Goal: Find specific page/section: Find specific page/section

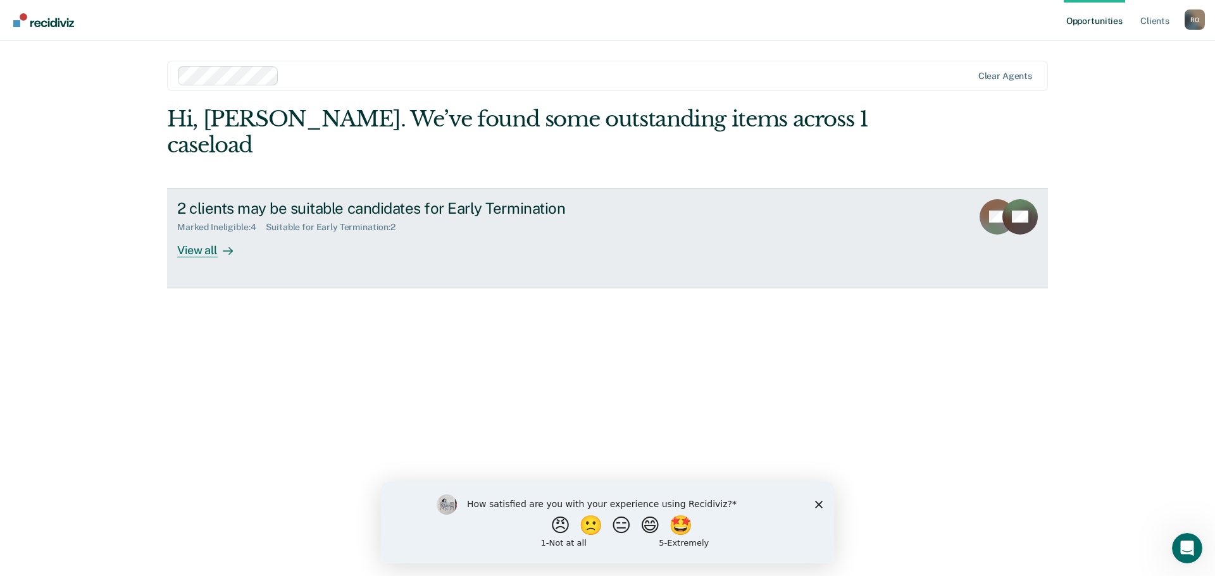
click at [196, 233] on div "View all" at bounding box center [212, 245] width 71 height 25
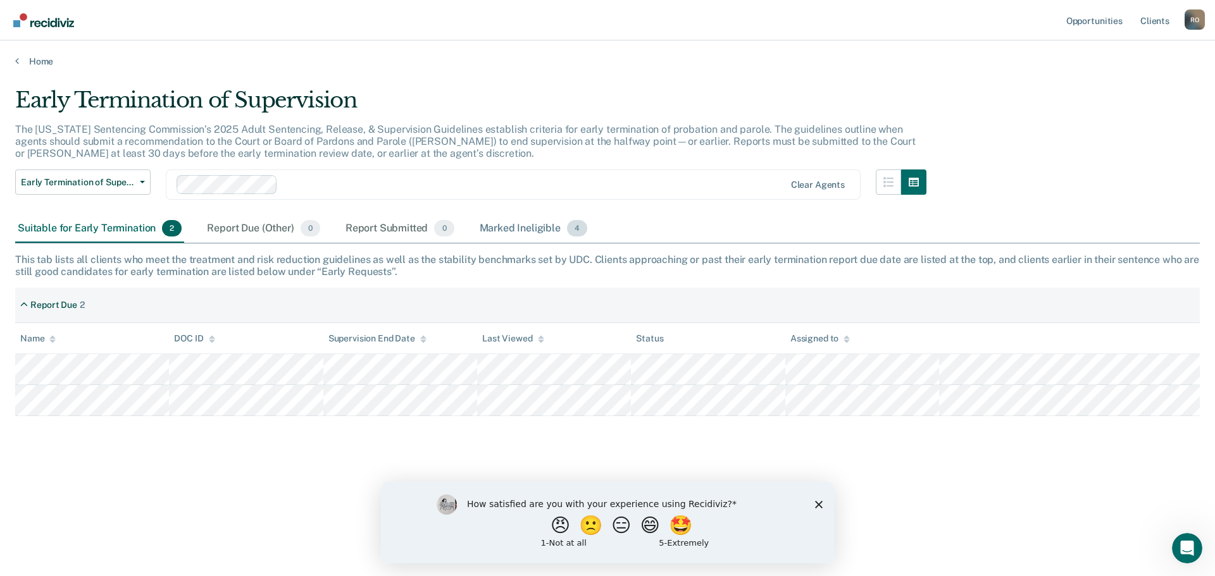
click at [536, 236] on div "Marked Ineligible 4" at bounding box center [533, 229] width 113 height 28
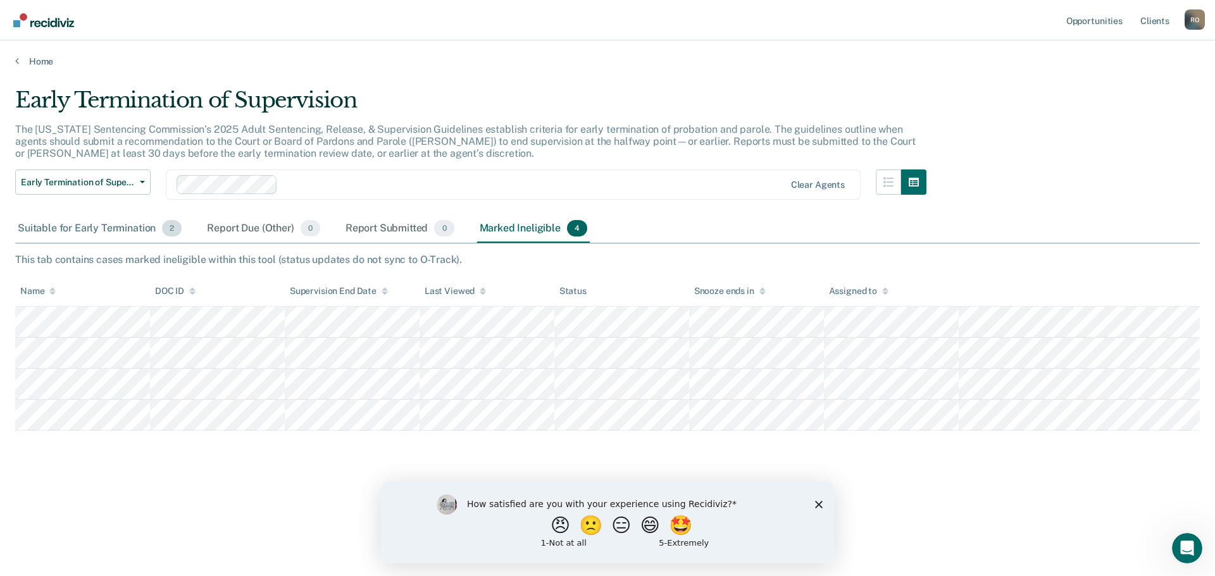
click at [66, 225] on div "Suitable for Early Termination 2" at bounding box center [99, 229] width 169 height 28
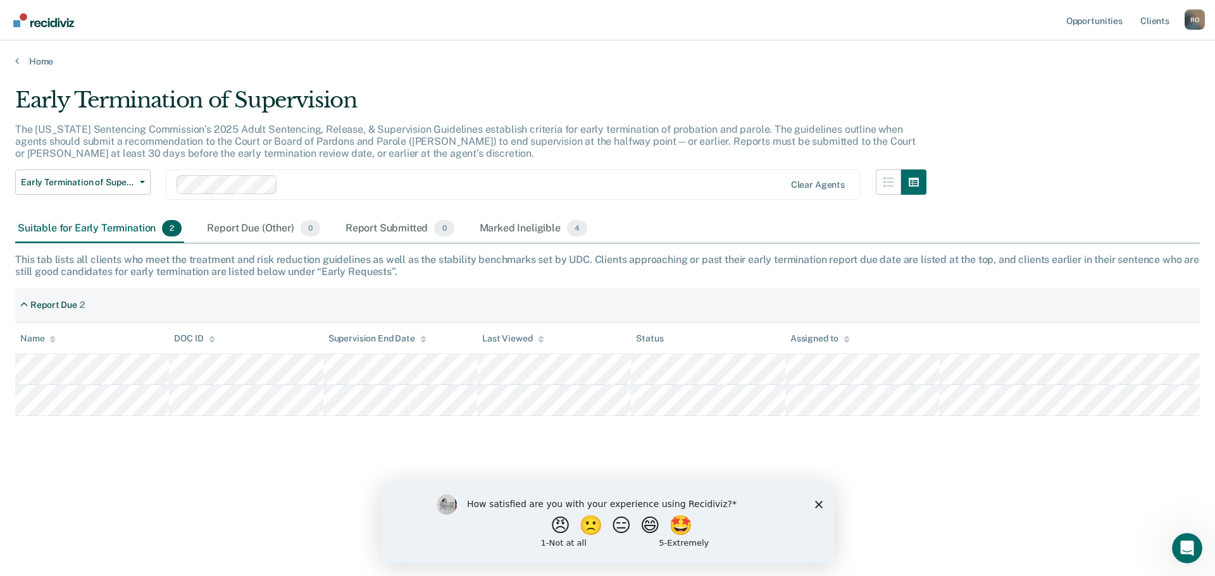
click at [551, 89] on div "Early Termination of Supervision" at bounding box center [470, 105] width 911 height 36
